Goal: Check status: Check status

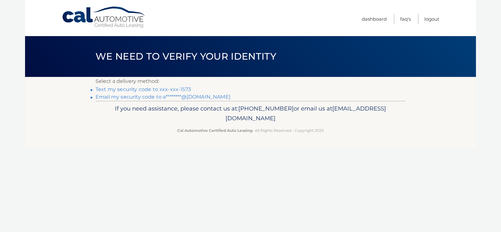
click at [177, 89] on link "Text my security code to xxx-xxx-1573" at bounding box center [144, 89] width 96 height 6
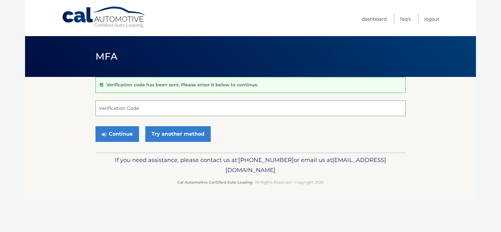
click at [121, 105] on input "Verification Code" at bounding box center [251, 108] width 310 height 16
click at [115, 108] on input "Verification Code" at bounding box center [251, 108] width 310 height 16
type input "4"
type input "346608"
click at [126, 135] on button "Continue" at bounding box center [118, 134] width 44 height 16
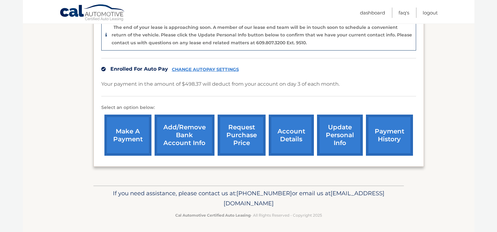
scroll to position [172, 0]
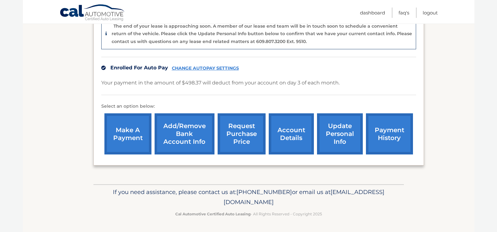
click at [395, 132] on link "payment history" at bounding box center [389, 133] width 47 height 41
